Goal: Register for event/course

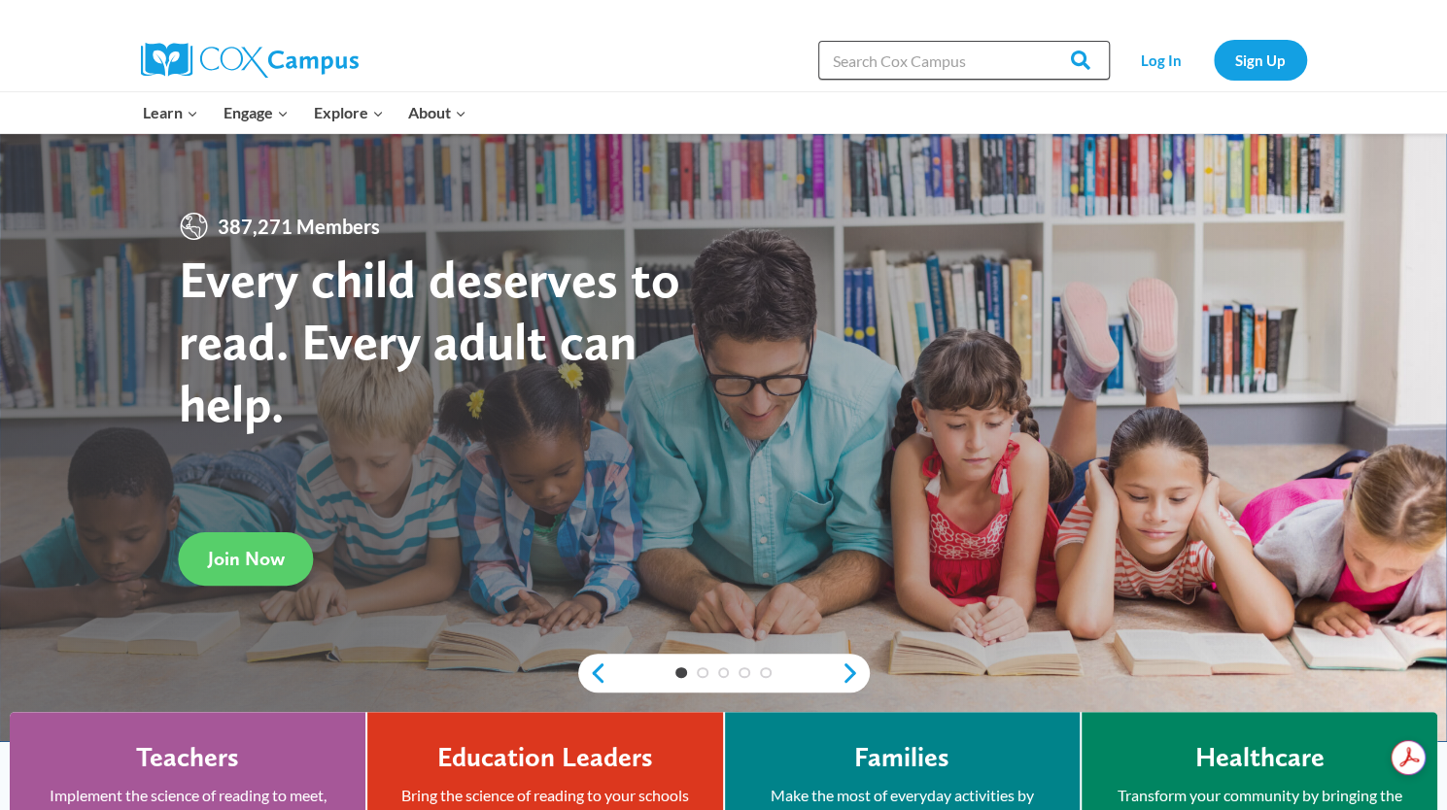
click at [851, 67] on input "Search in https://coxcampus.org/" at bounding box center [963, 60] width 291 height 39
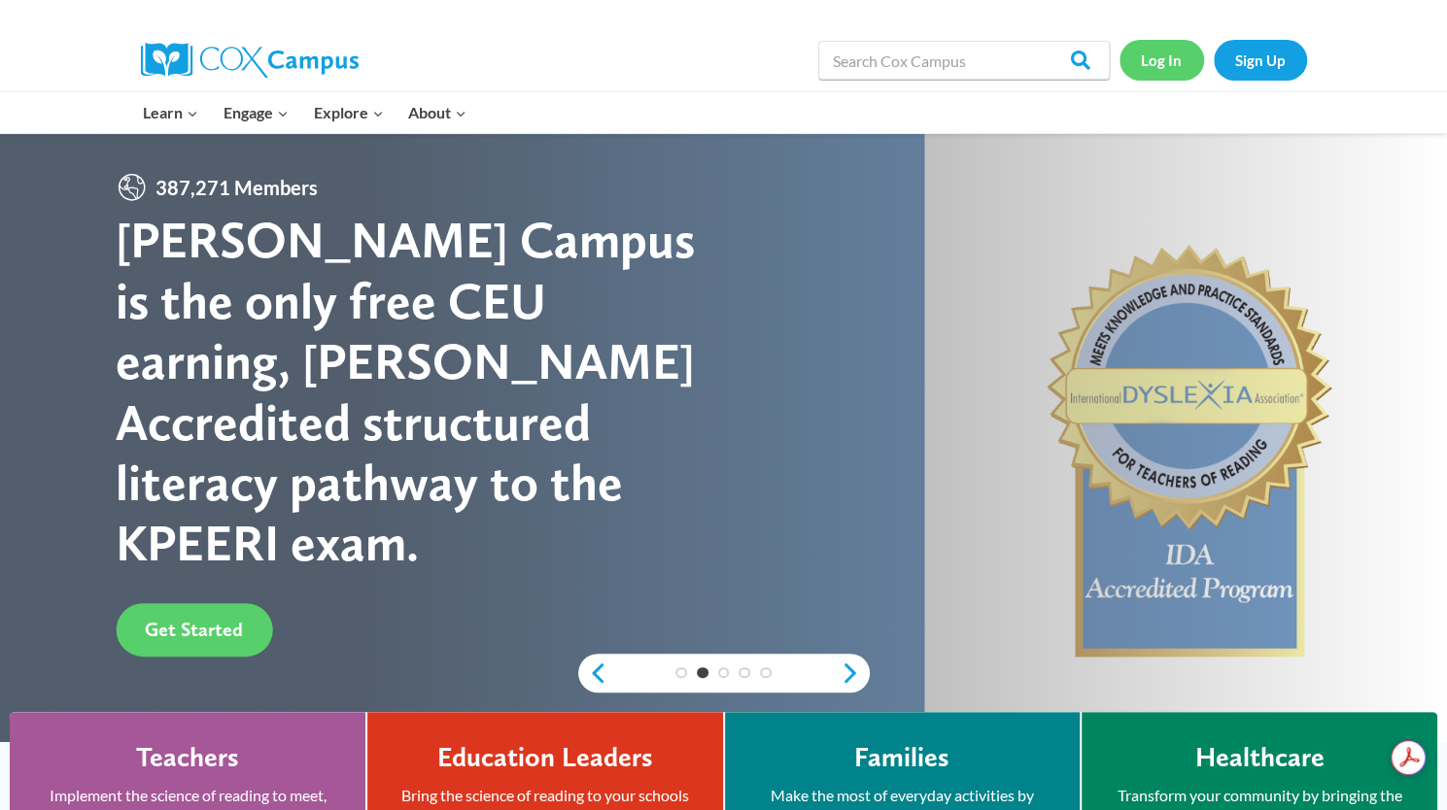
click at [1145, 66] on link "Log In" at bounding box center [1161, 60] width 85 height 40
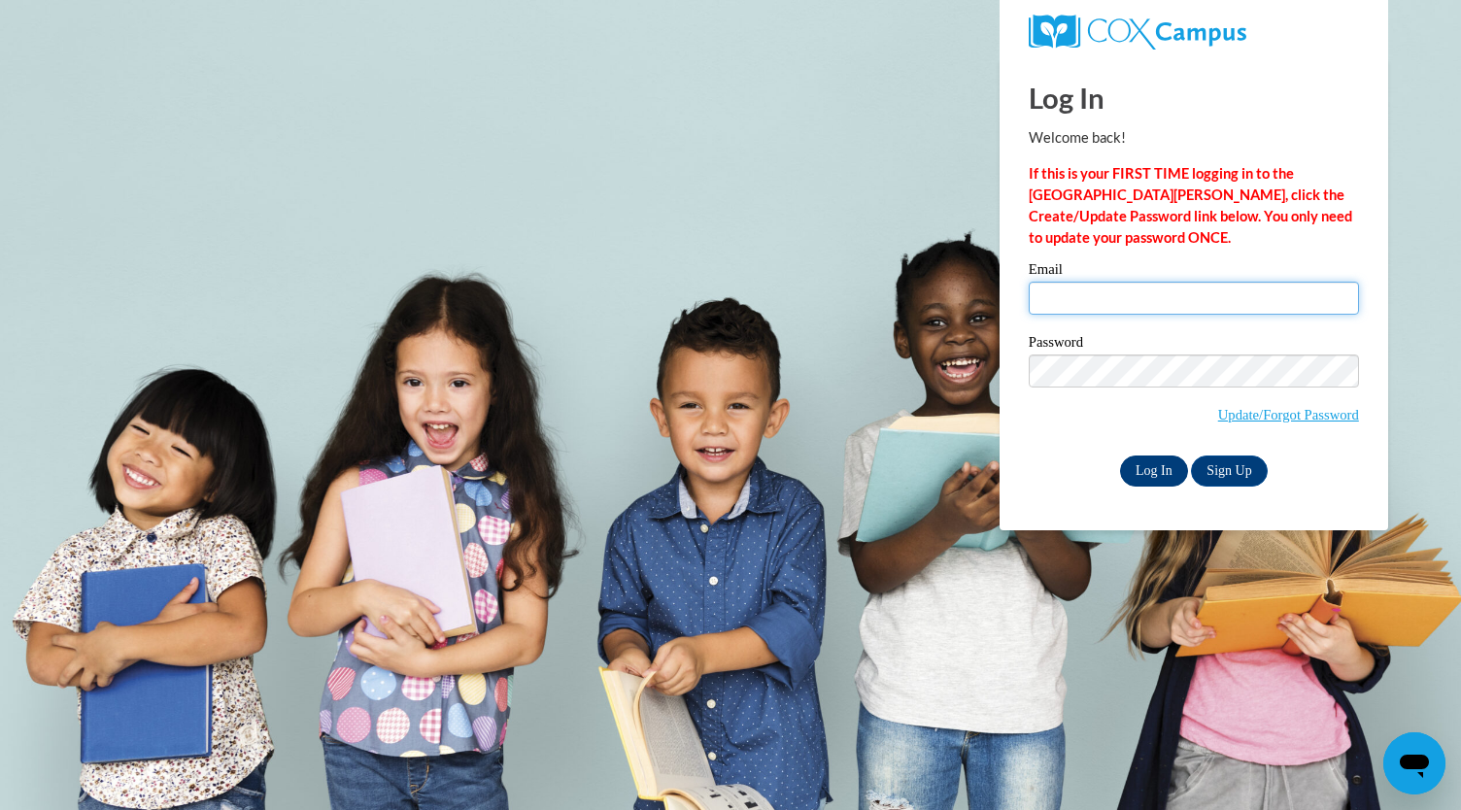
type input "awnidana@msn.com"
click at [1147, 473] on input "Log In" at bounding box center [1154, 471] width 68 height 31
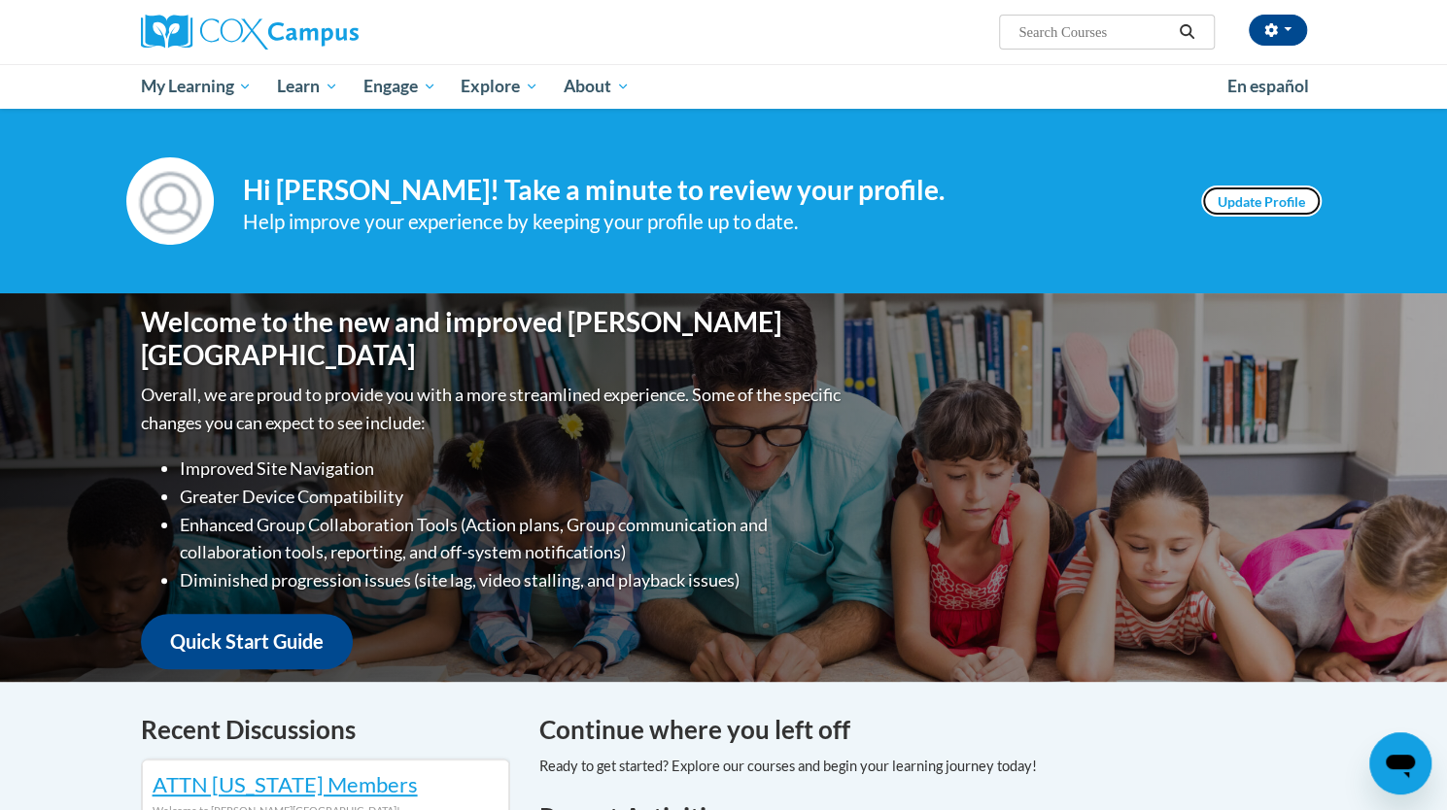
click at [1244, 193] on link "Update Profile" at bounding box center [1261, 201] width 120 height 31
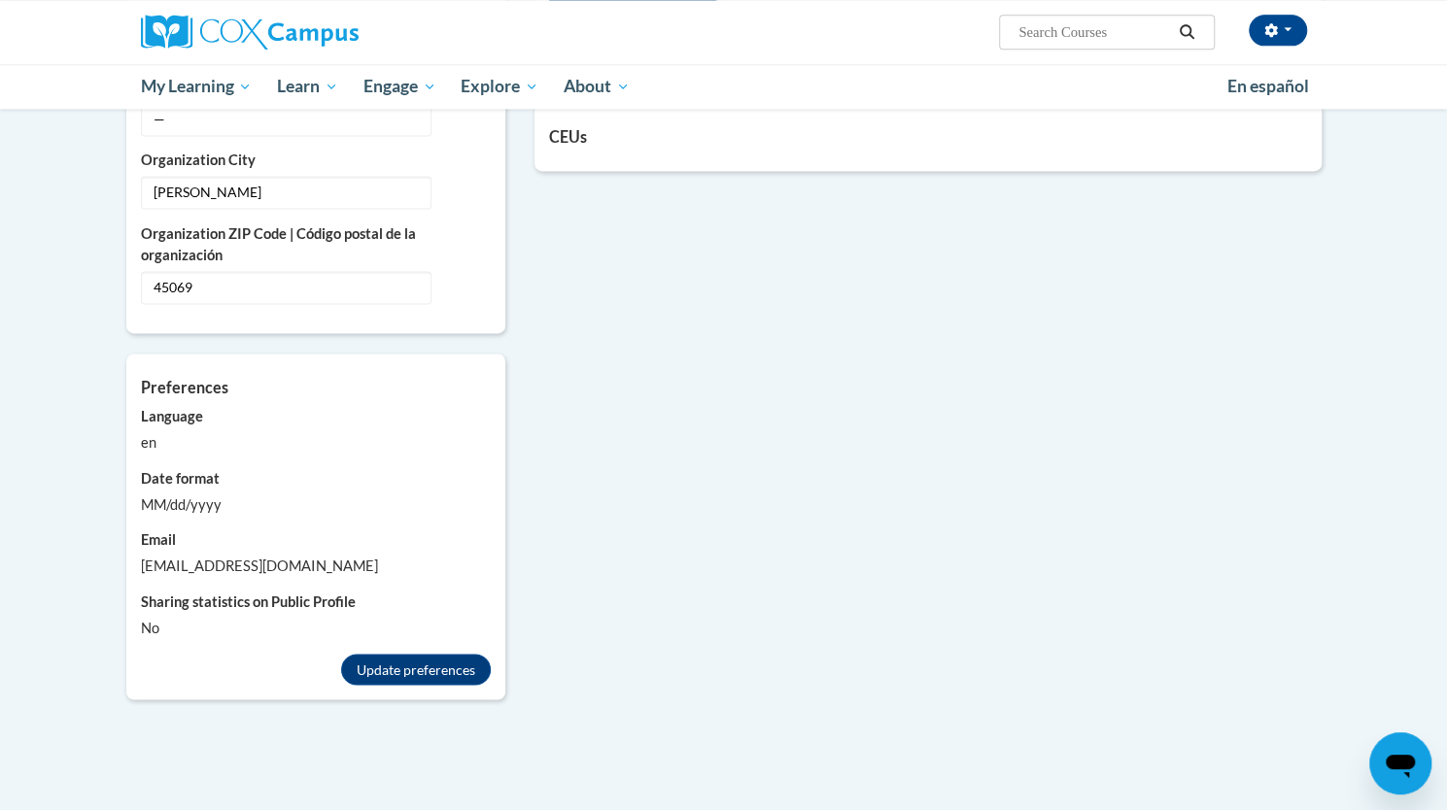
scroll to position [1529, 0]
click at [371, 652] on button "Update preferences" at bounding box center [416, 667] width 150 height 31
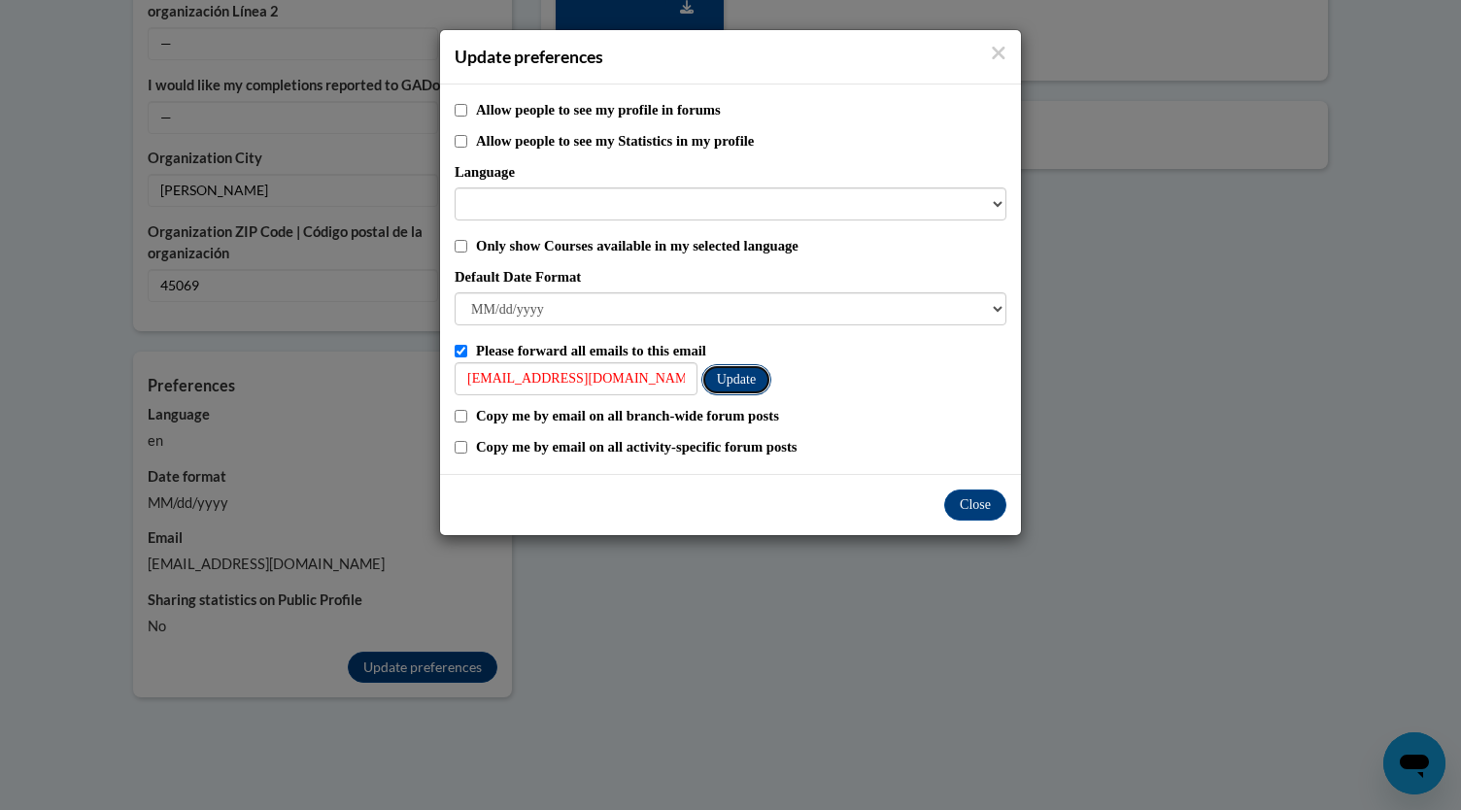
click at [724, 382] on button "Update" at bounding box center [737, 379] width 70 height 31
click at [737, 382] on button "Update" at bounding box center [737, 379] width 70 height 31
click at [968, 502] on button "Close" at bounding box center [975, 505] width 62 height 31
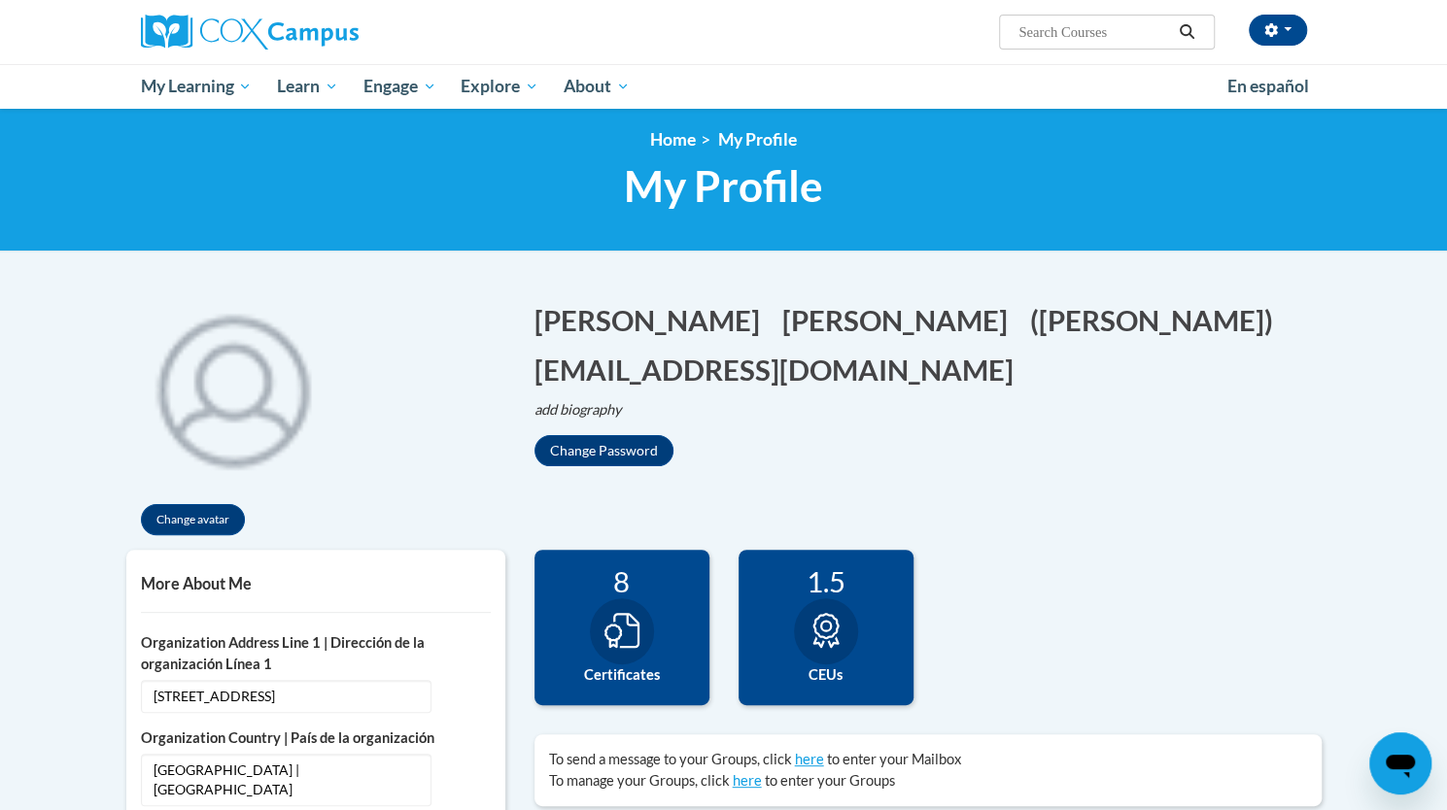
scroll to position [0, 0]
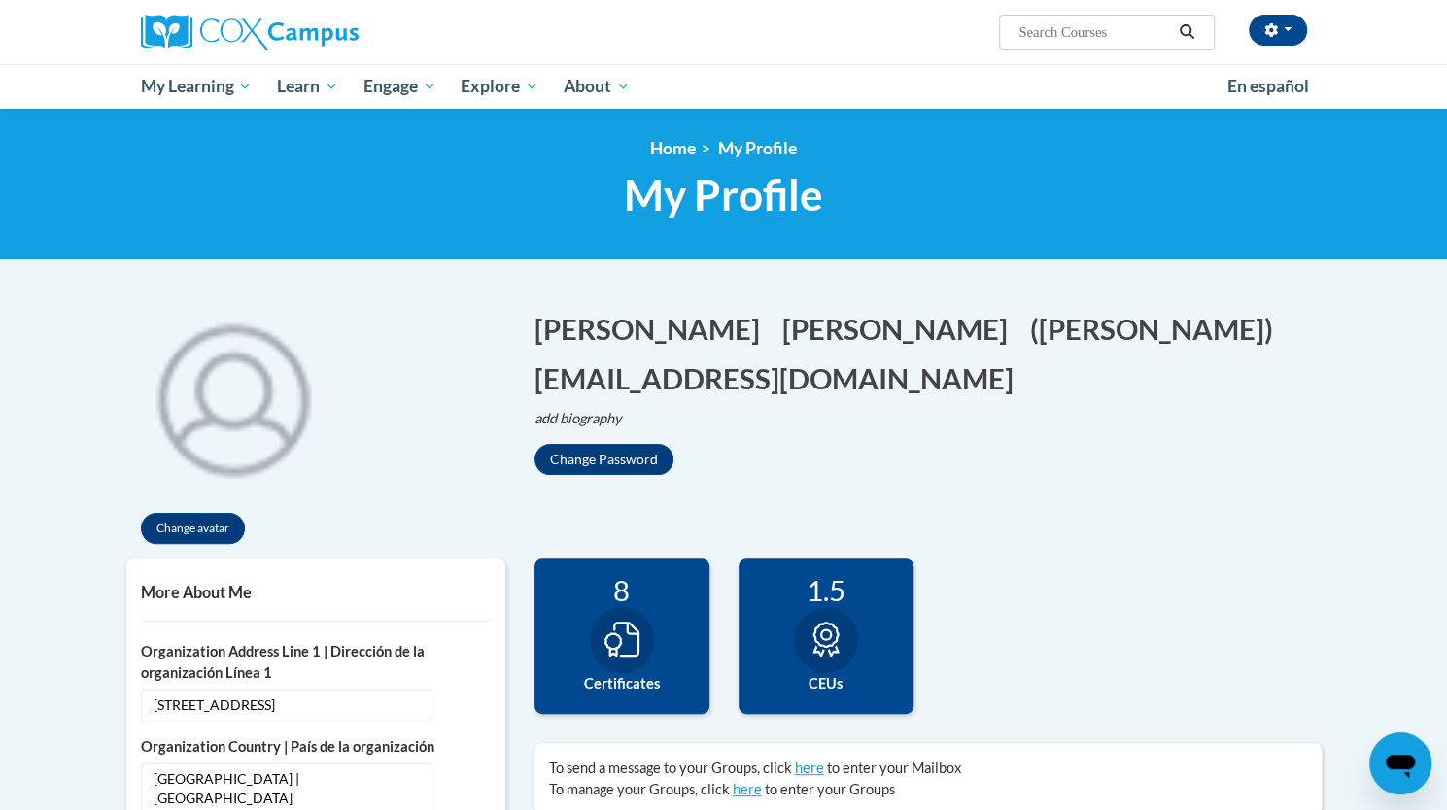
click at [1026, 24] on input "Search..." at bounding box center [1093, 31] width 155 height 23
type input "build my brain"
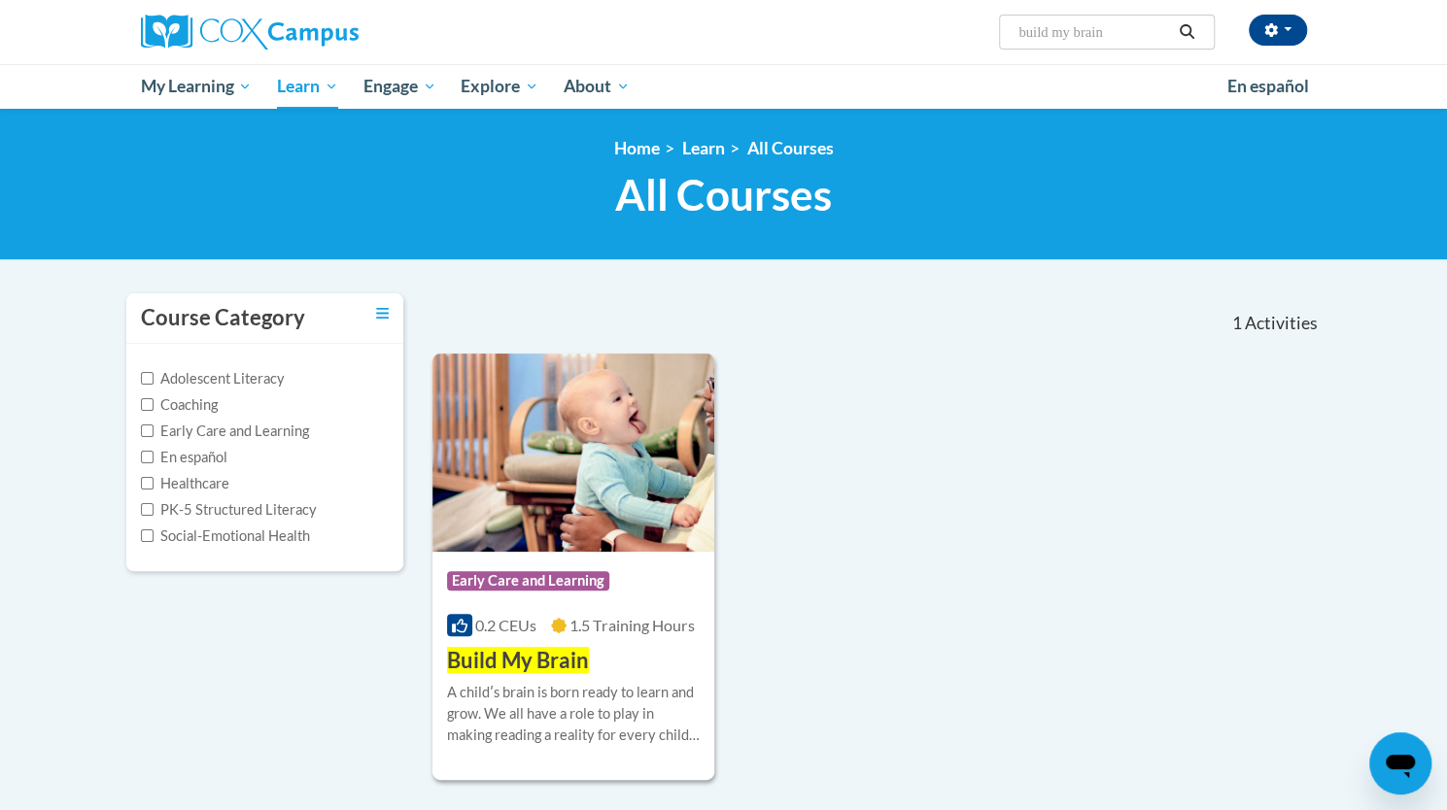
click at [1133, 34] on input "build my brain" at bounding box center [1093, 31] width 155 height 23
type input "build my brain AT 137194"
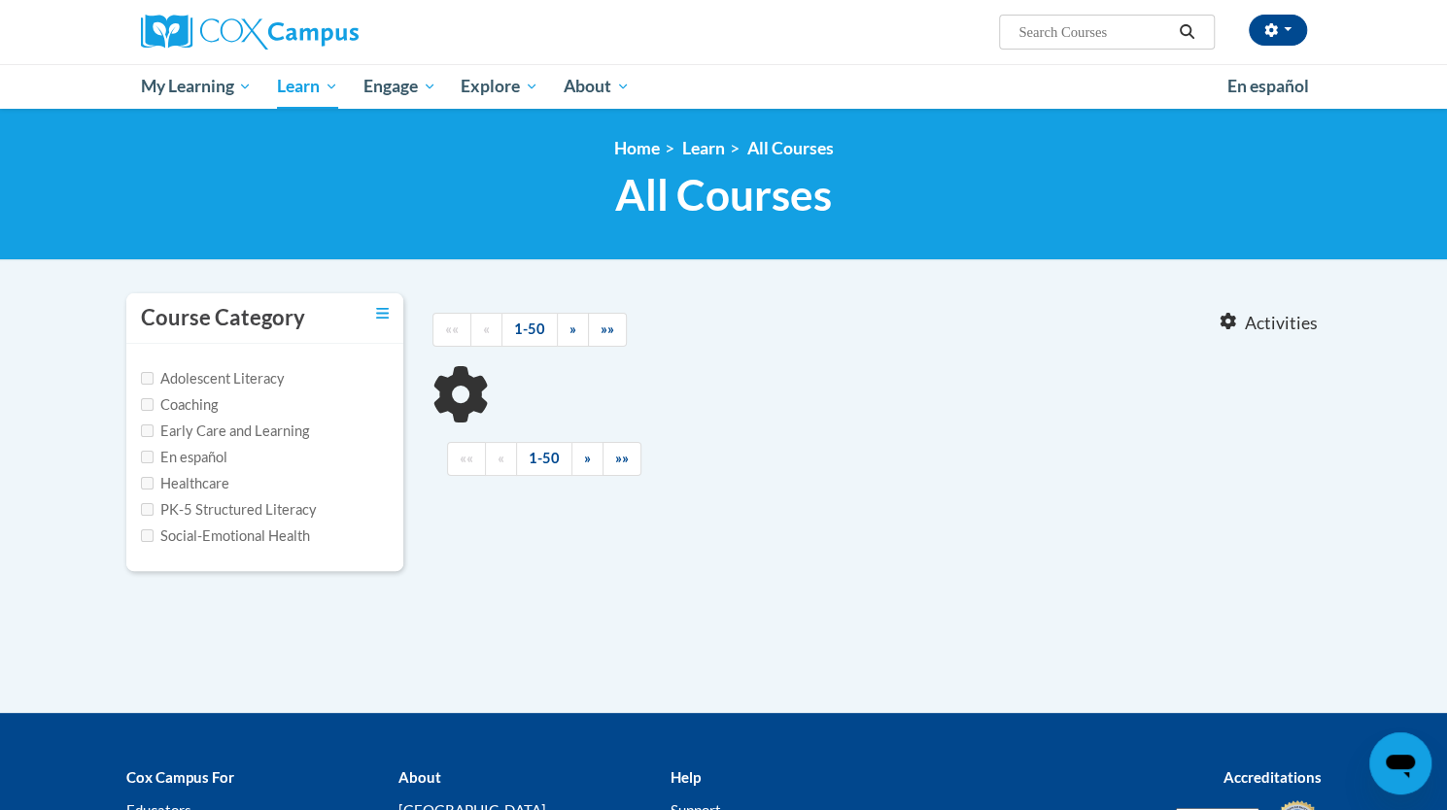
type input "build my brain AT 137194"
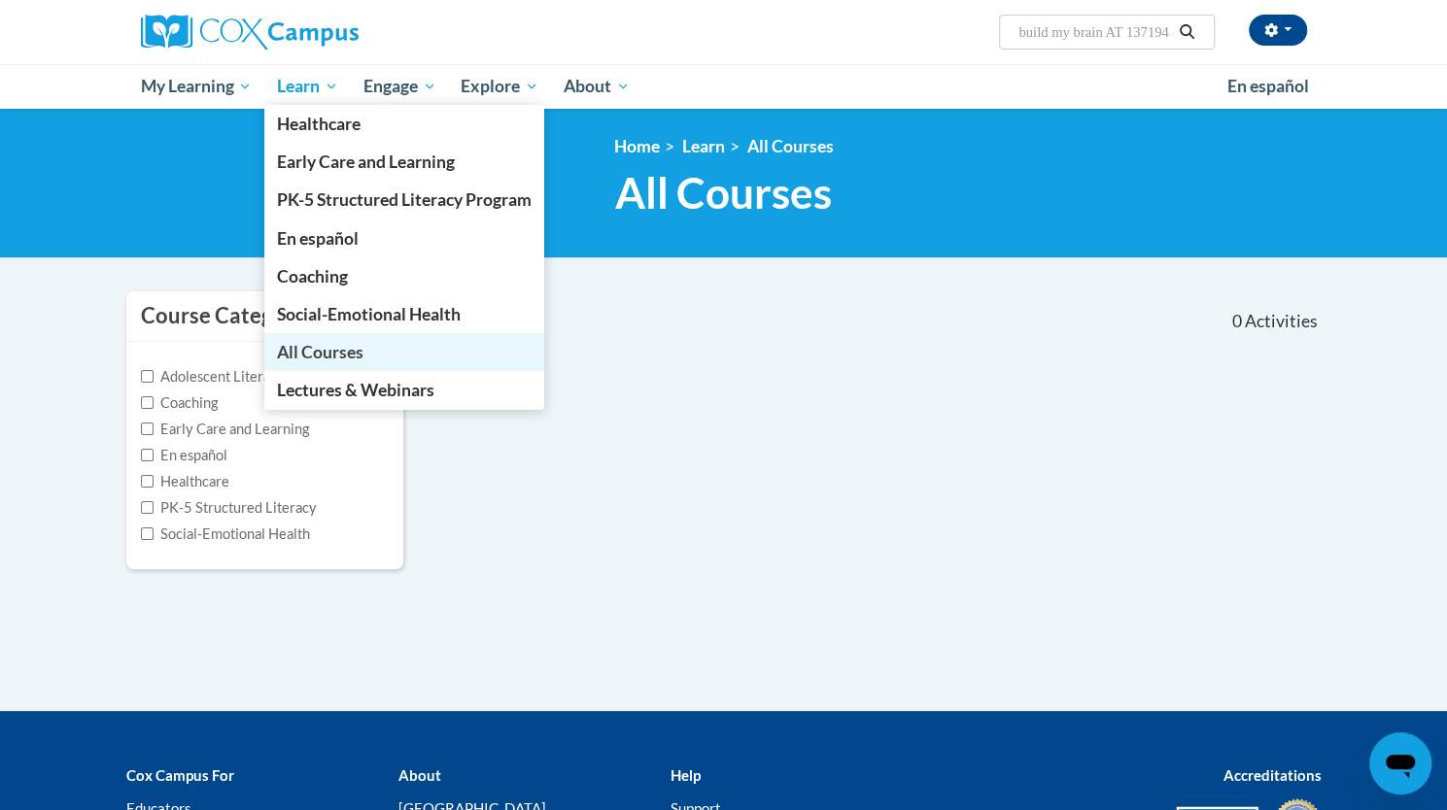
click at [315, 349] on span "All Courses" at bounding box center [320, 352] width 86 height 20
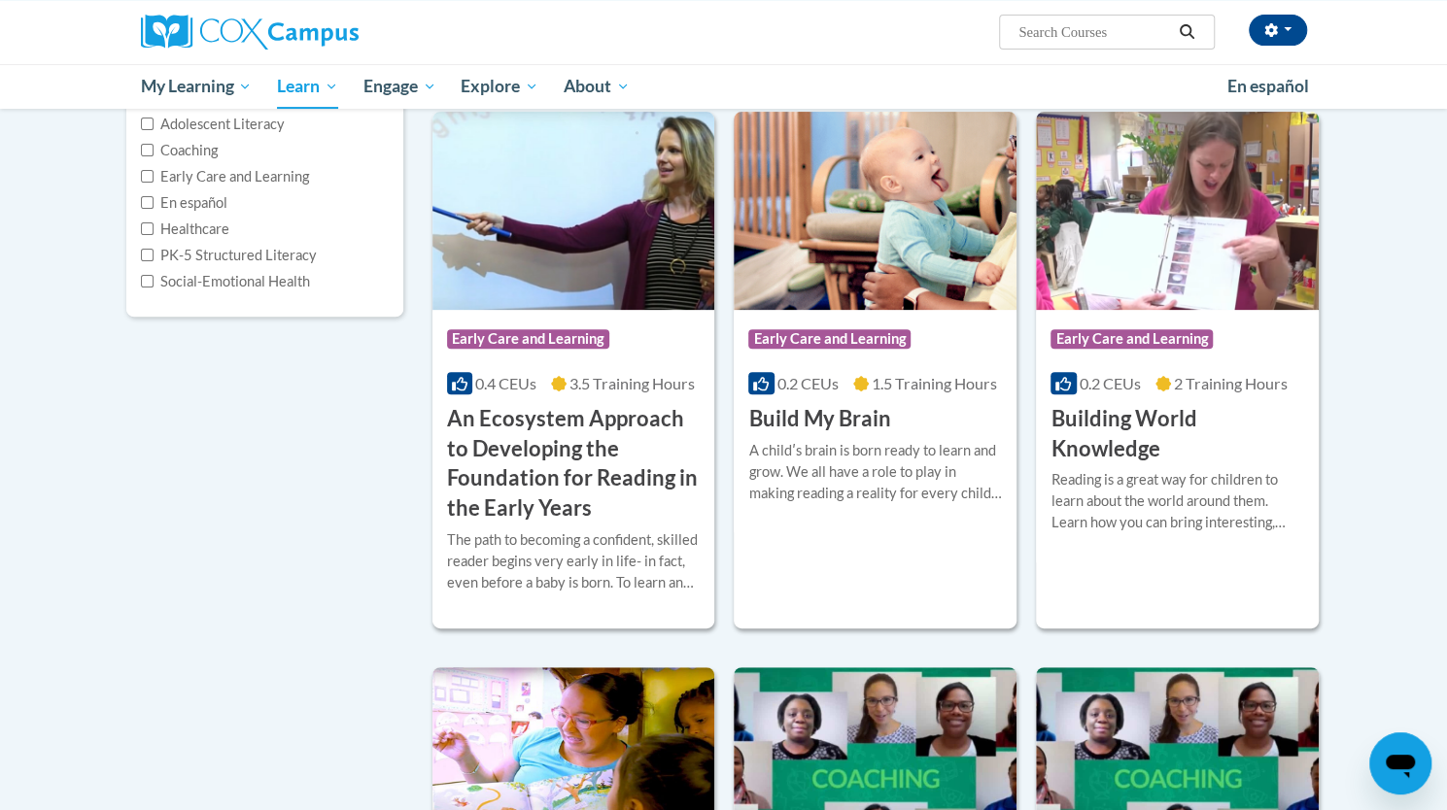
scroll to position [258, 0]
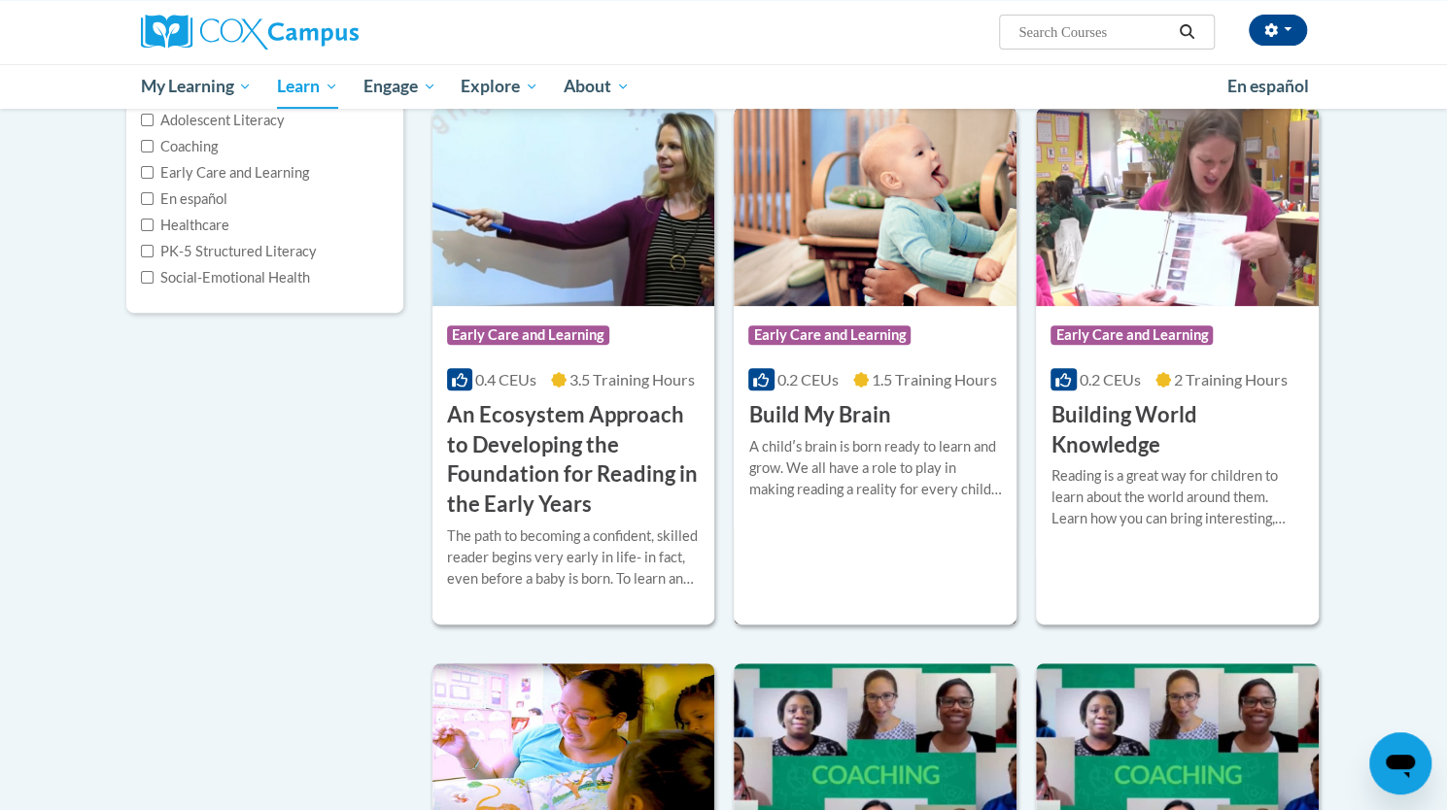
click at [862, 223] on img at bounding box center [875, 207] width 283 height 198
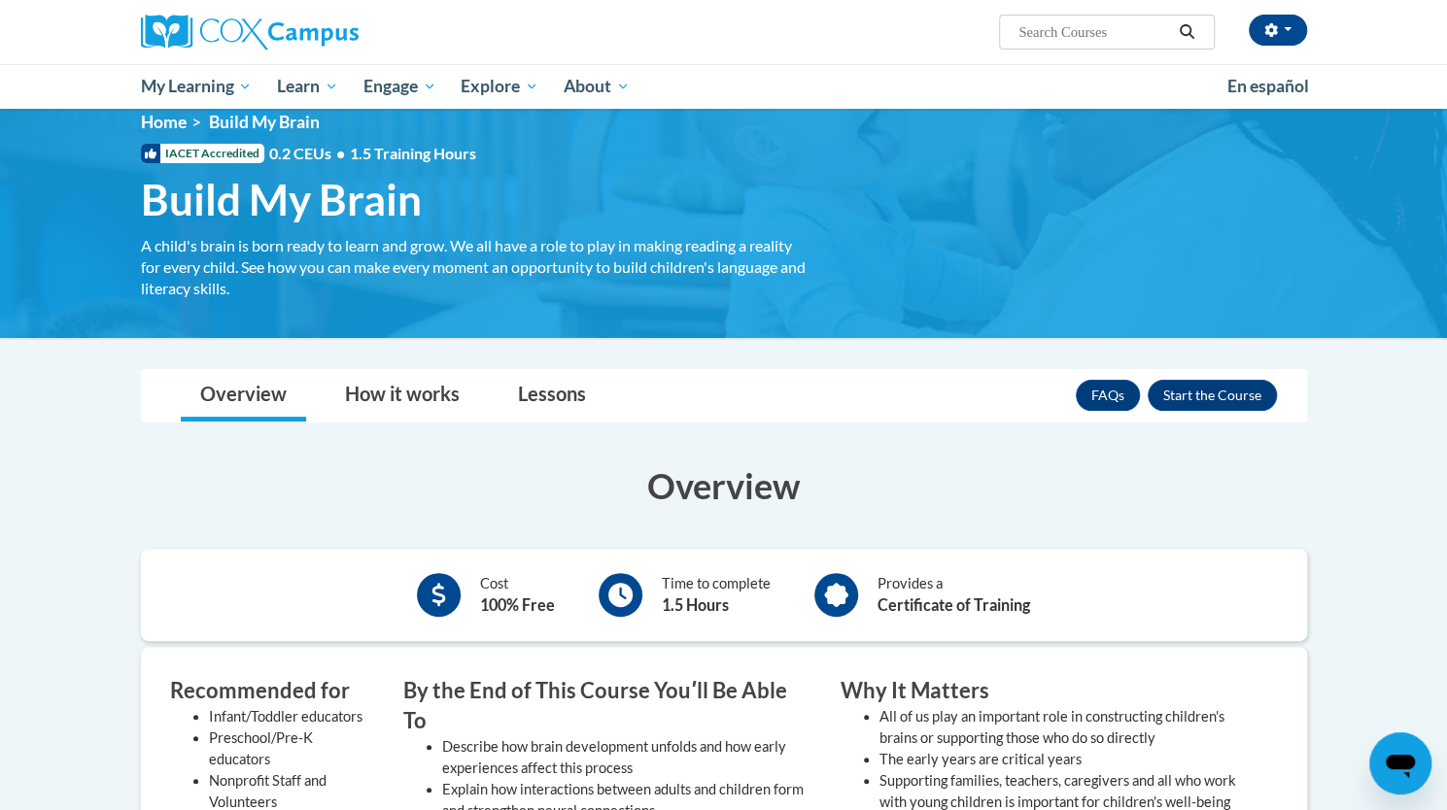
scroll to position [25, 0]
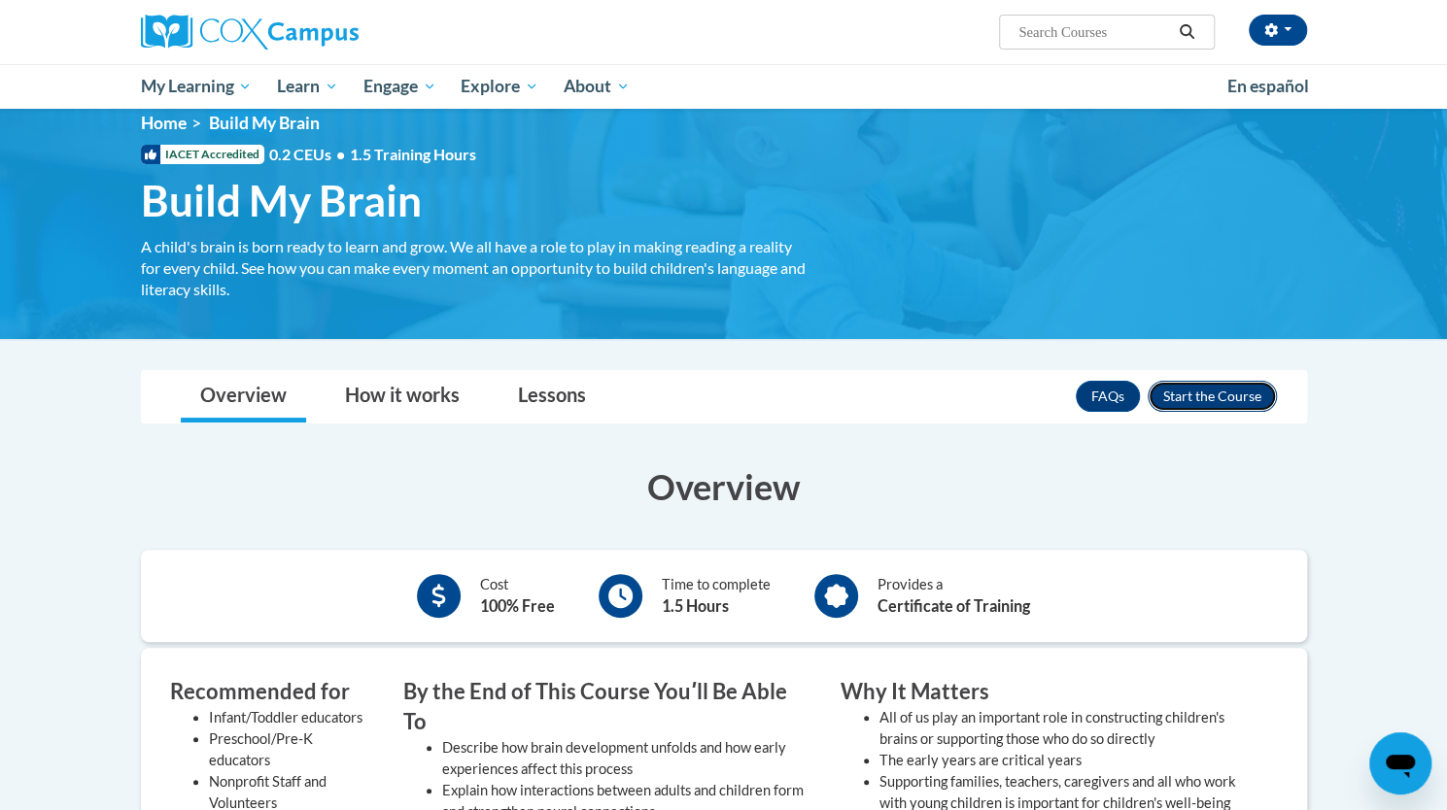
click at [1191, 397] on button "Enroll" at bounding box center [1212, 396] width 129 height 31
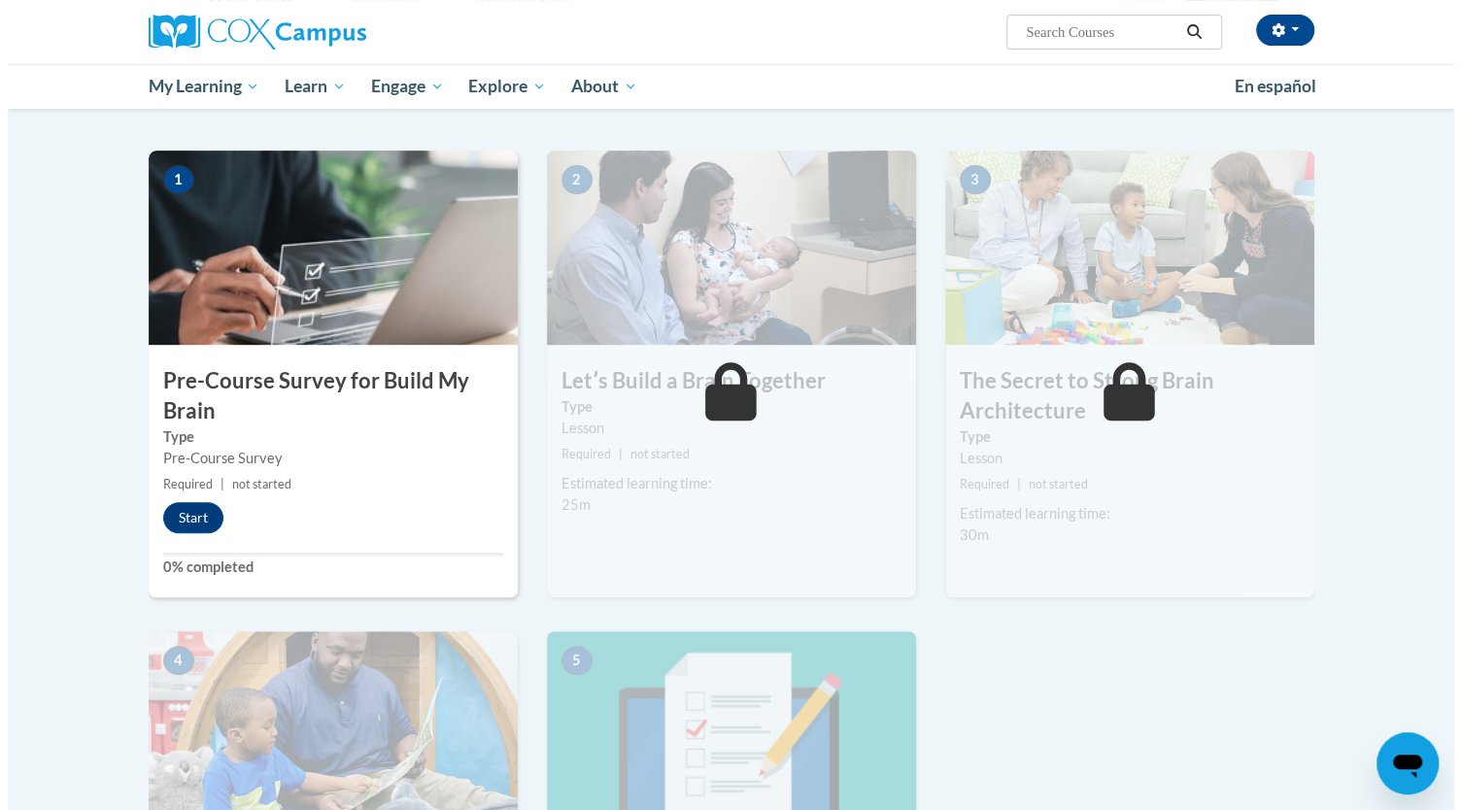
scroll to position [361, 0]
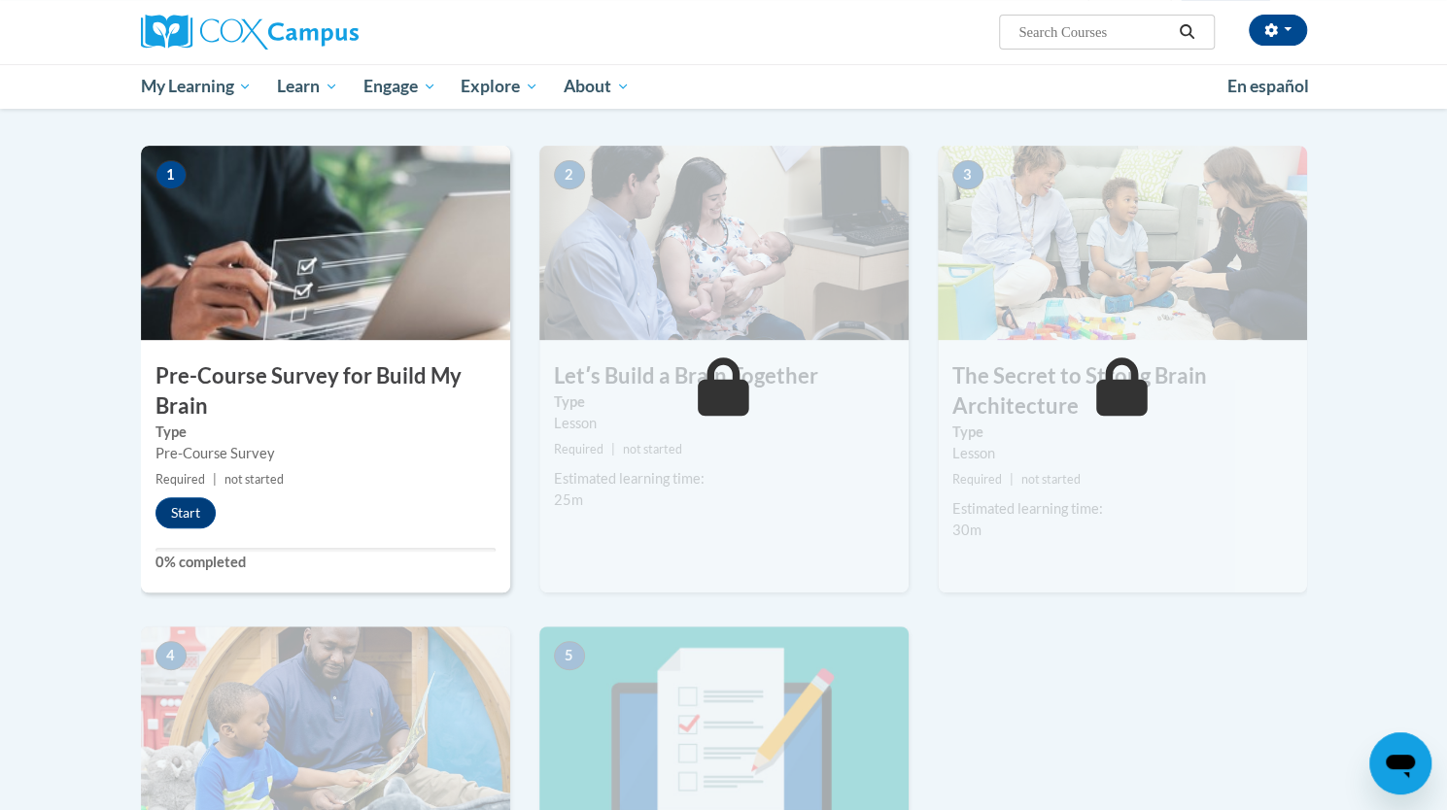
click at [394, 232] on img at bounding box center [325, 243] width 369 height 194
click at [188, 509] on button "Start" at bounding box center [185, 512] width 60 height 31
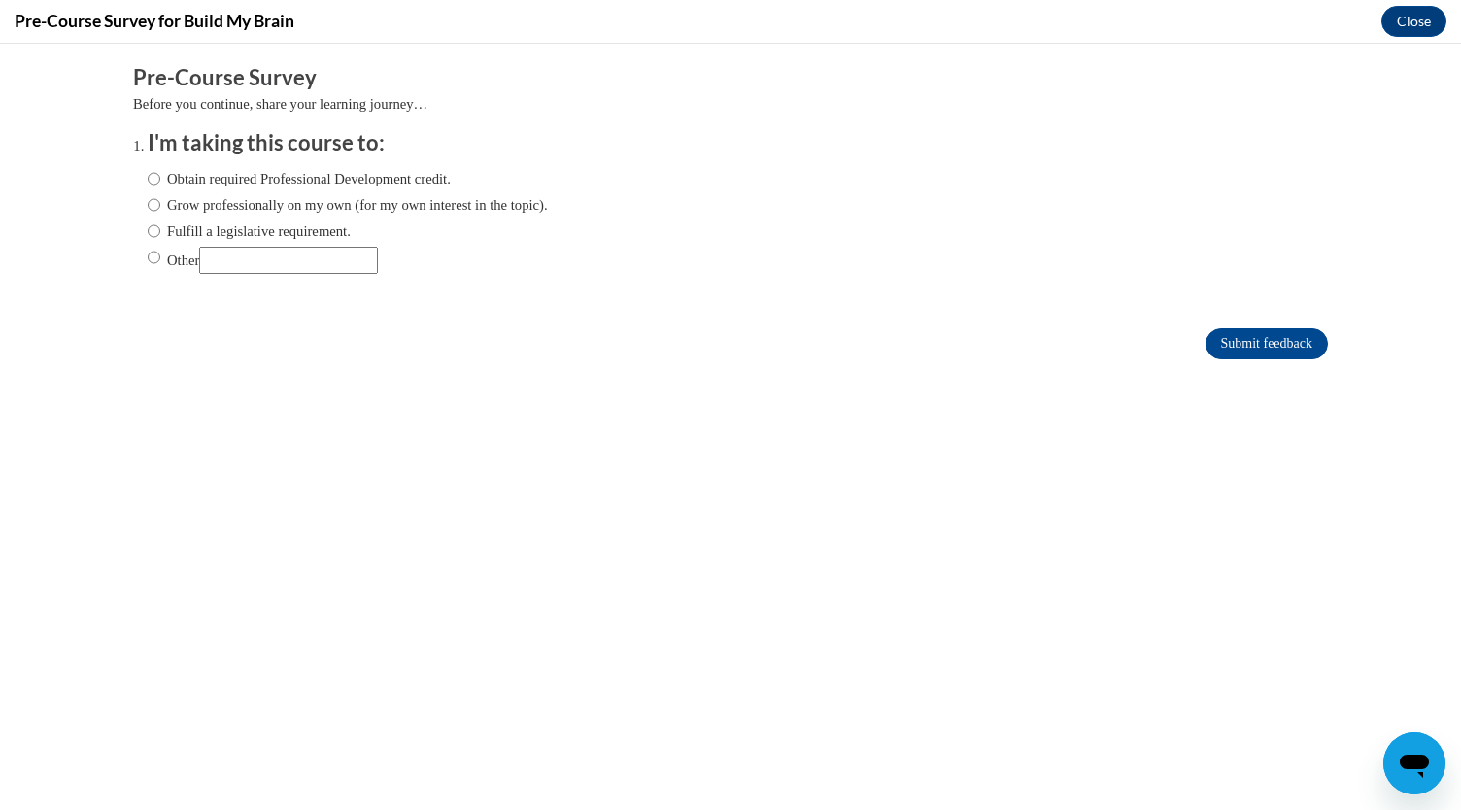
scroll to position [0, 0]
click at [148, 176] on input "Obtain required Professional Development credit." at bounding box center [154, 178] width 13 height 21
radio input "true"
click at [1213, 350] on input "Submit feedback" at bounding box center [1267, 343] width 122 height 31
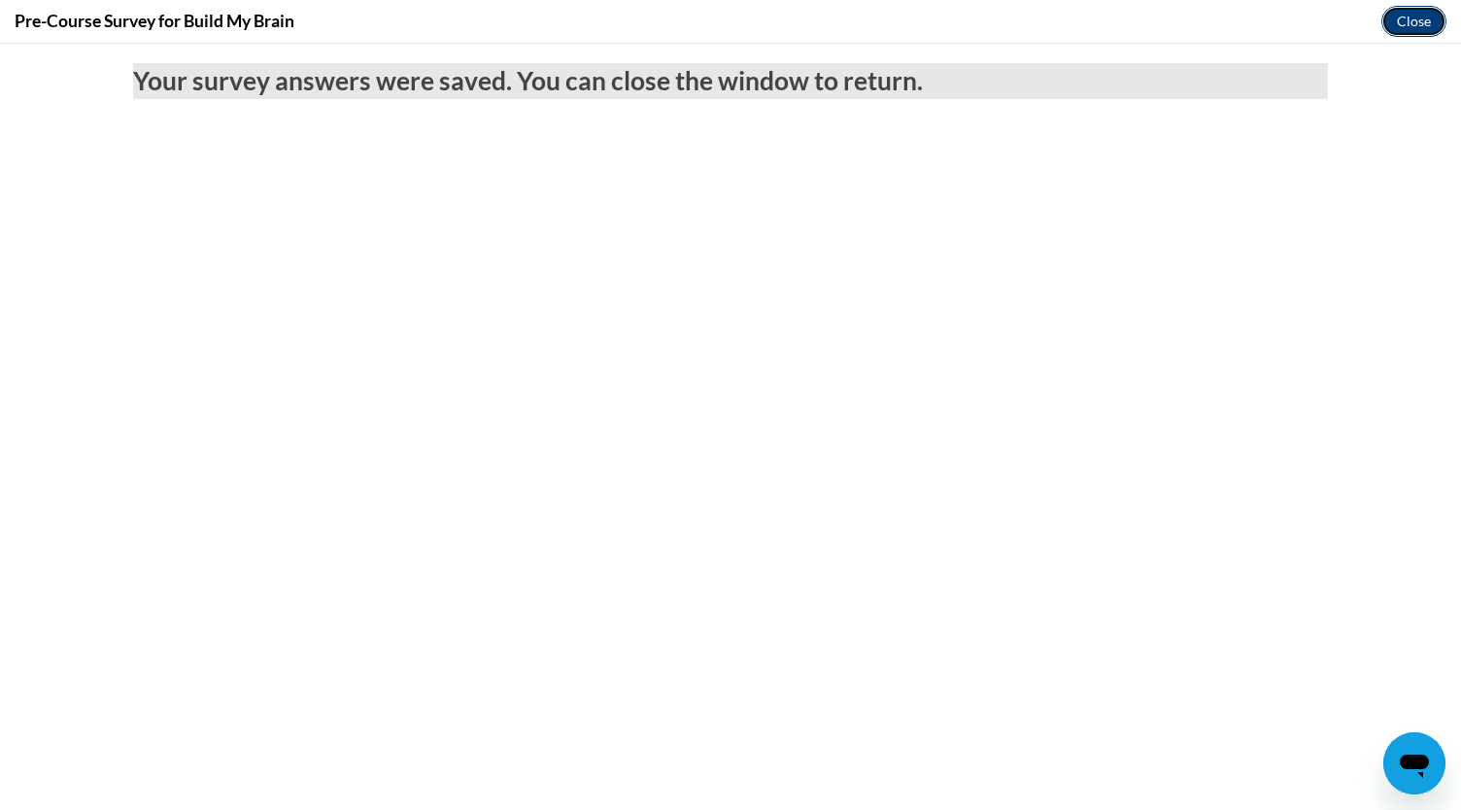
click at [1397, 22] on button "Close" at bounding box center [1414, 21] width 65 height 31
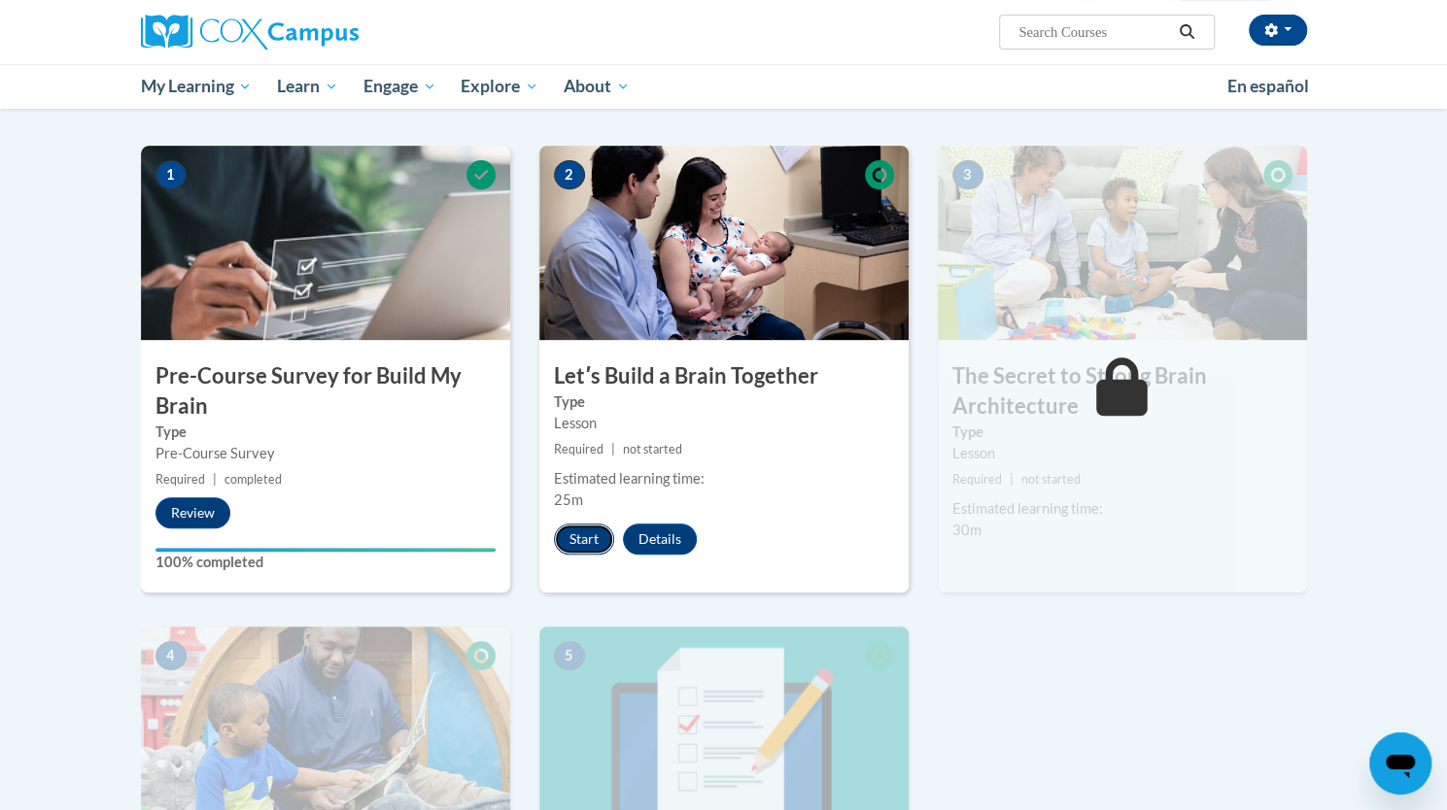
click at [598, 543] on button "Start" at bounding box center [584, 539] width 60 height 31
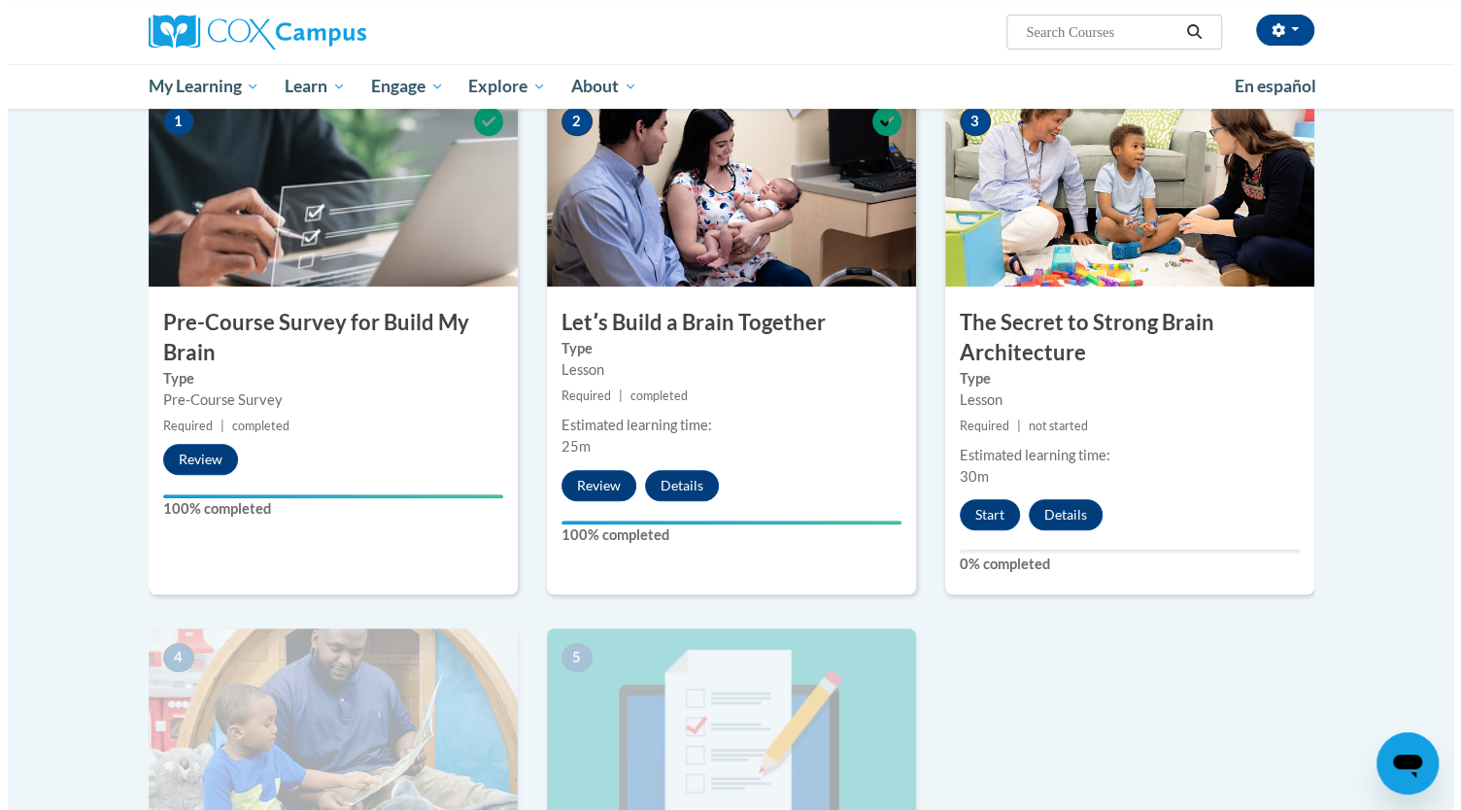
scroll to position [410, 0]
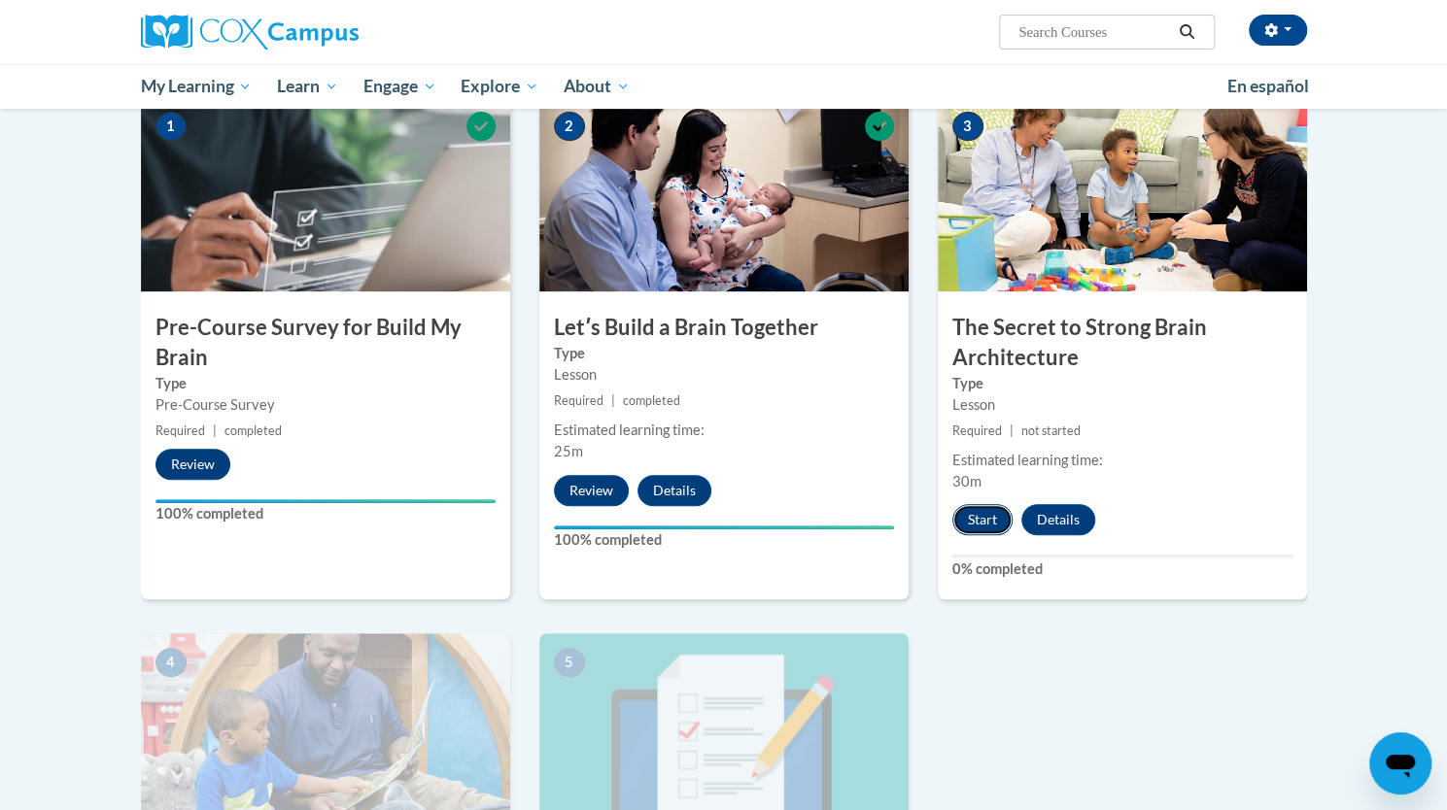
click at [976, 519] on button "Start" at bounding box center [982, 519] width 60 height 31
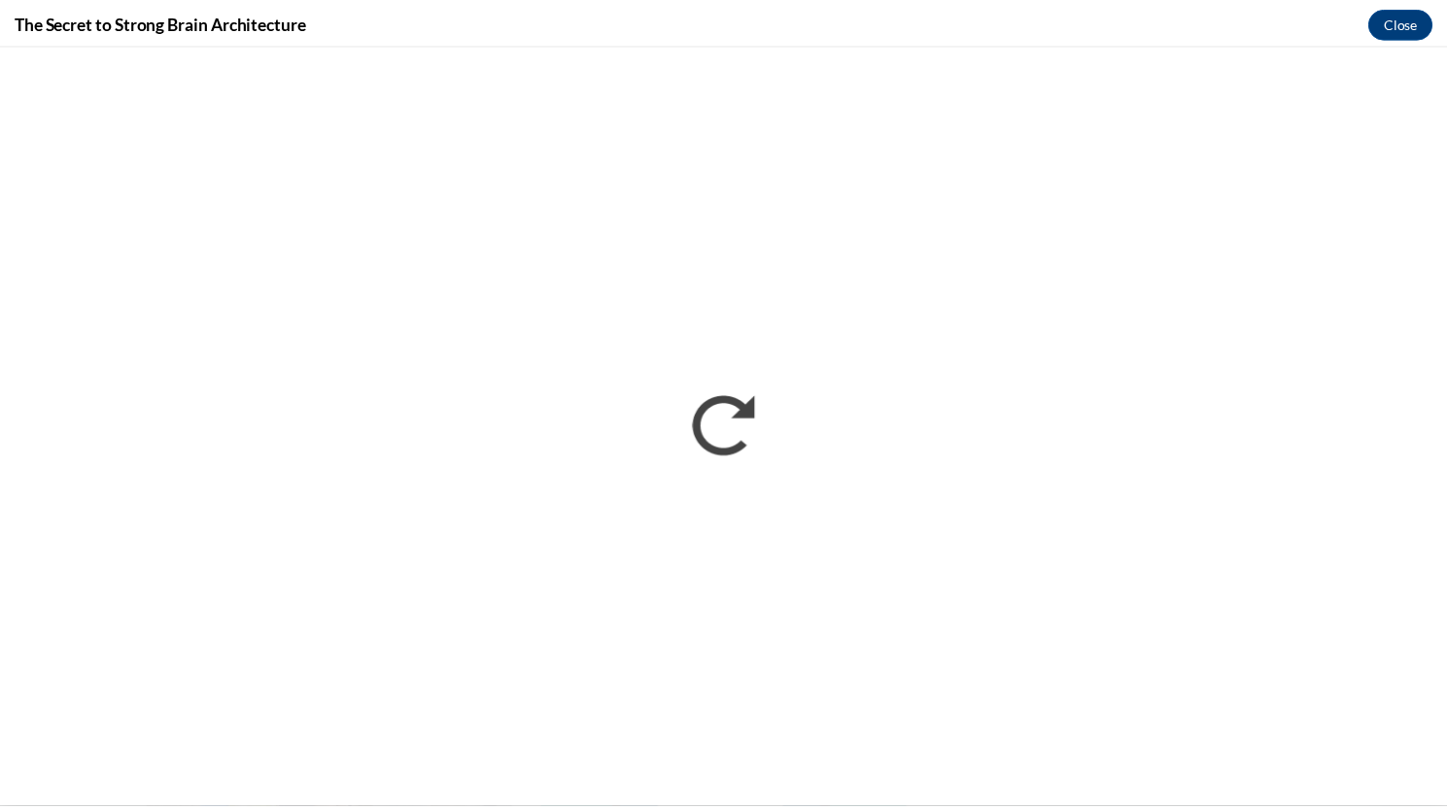
scroll to position [0, 0]
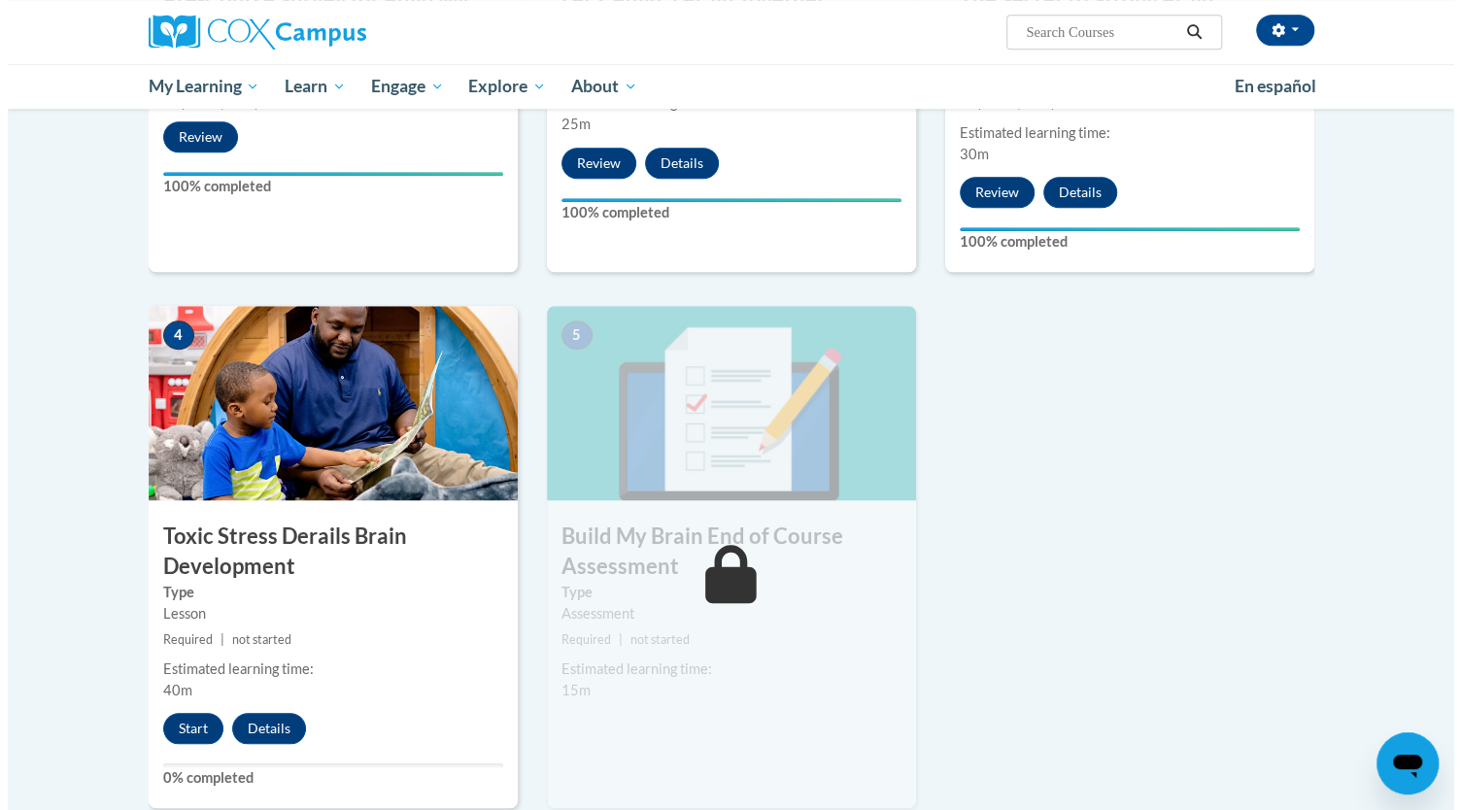
scroll to position [753, 0]
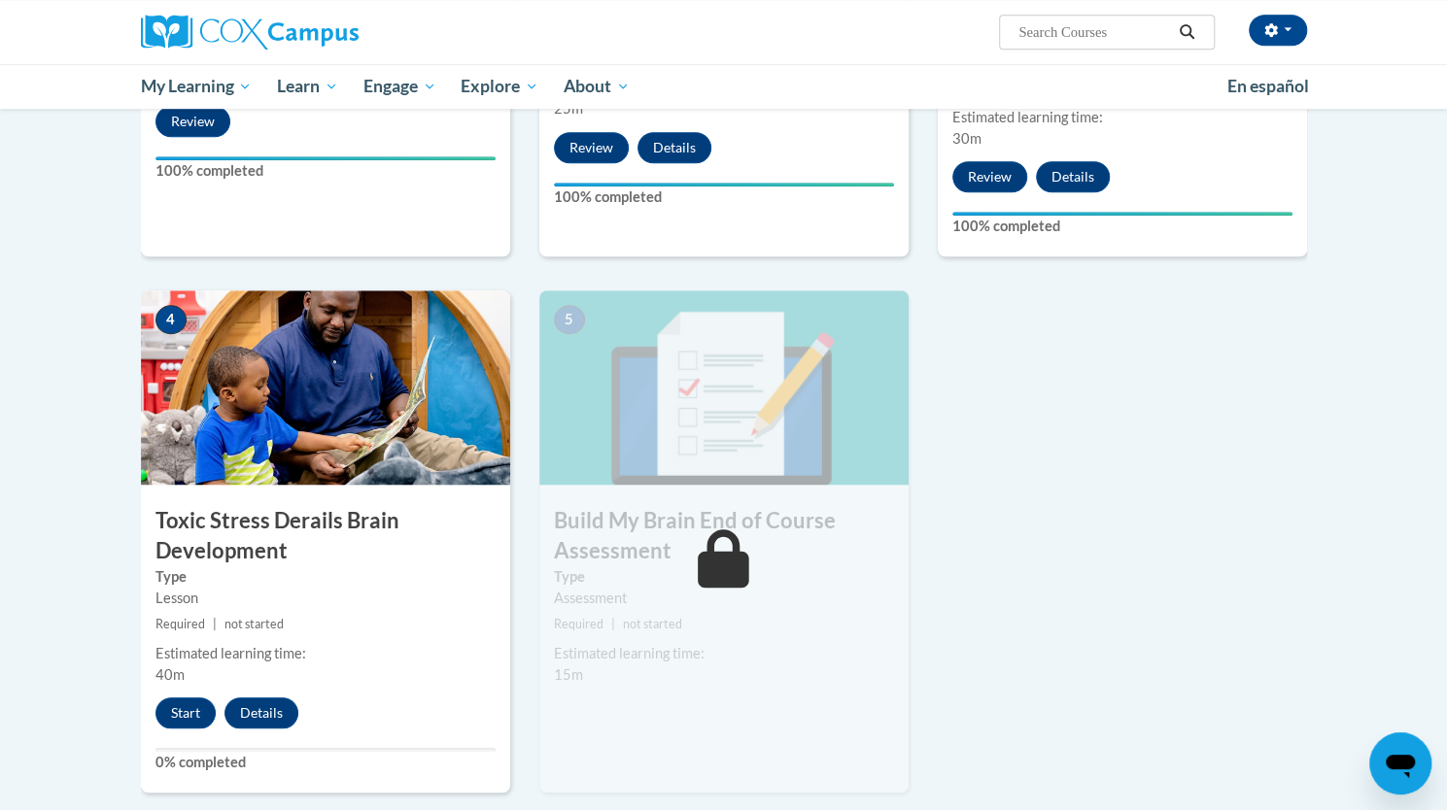
click at [333, 392] on img at bounding box center [325, 388] width 369 height 194
click at [185, 716] on button "Start" at bounding box center [185, 713] width 60 height 31
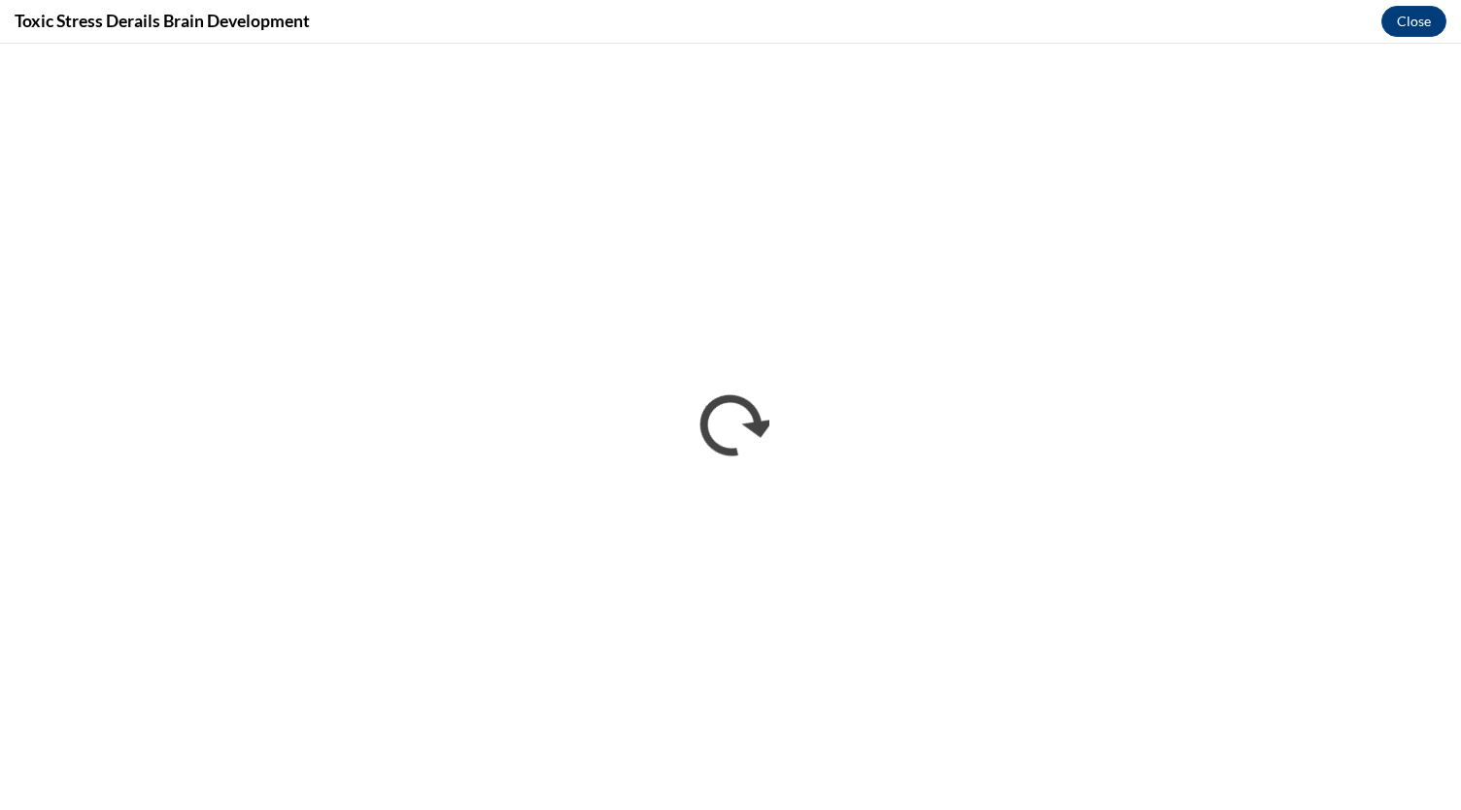
scroll to position [0, 0]
